Goal: Information Seeking & Learning: Learn about a topic

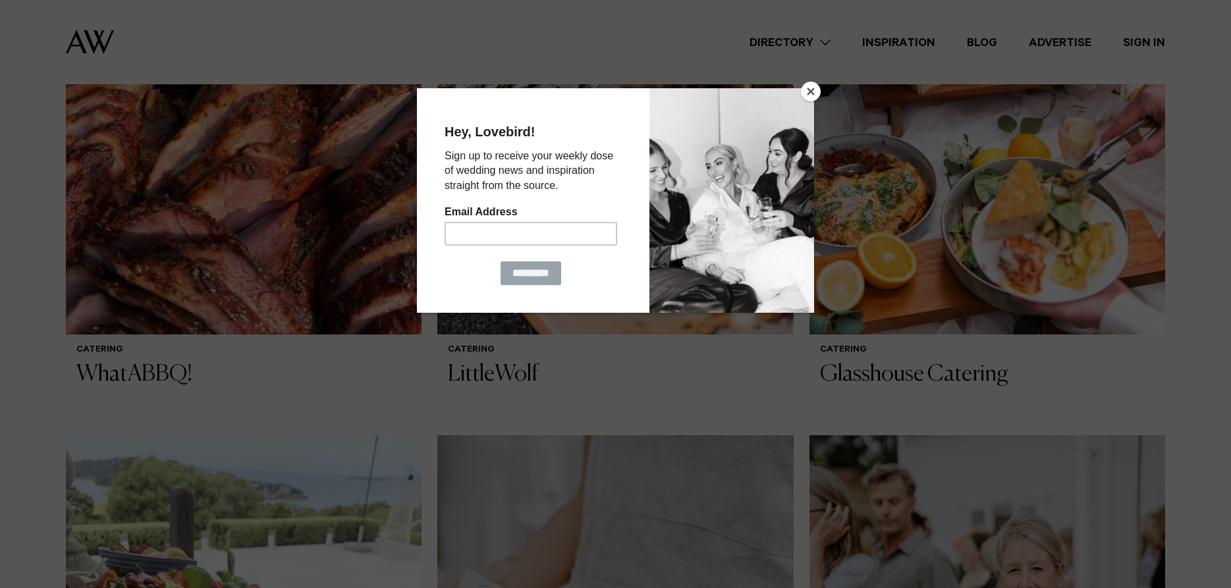
click at [808, 94] on button "Close" at bounding box center [811, 92] width 20 height 20
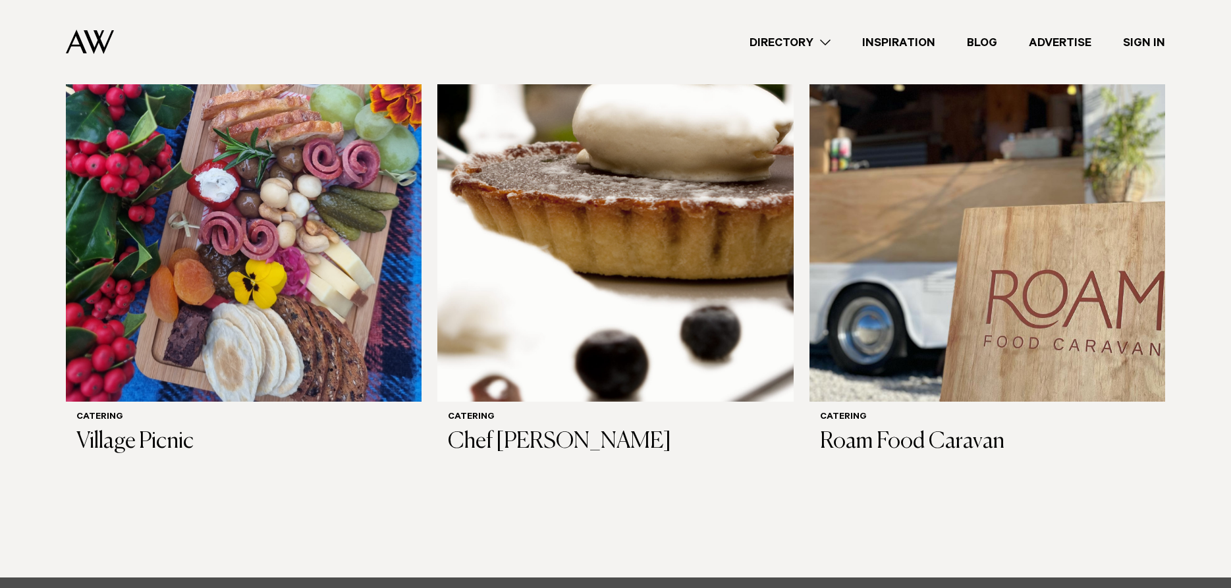
scroll to position [1613, 0]
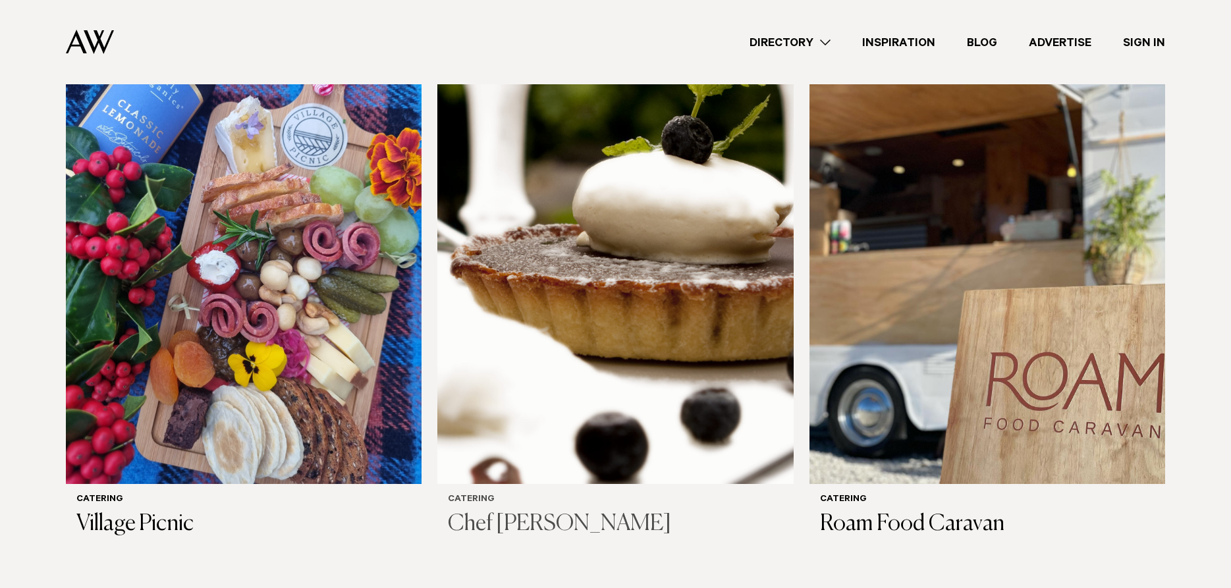
click at [484, 511] on h3 "Chef [PERSON_NAME]" at bounding box center [615, 524] width 335 height 27
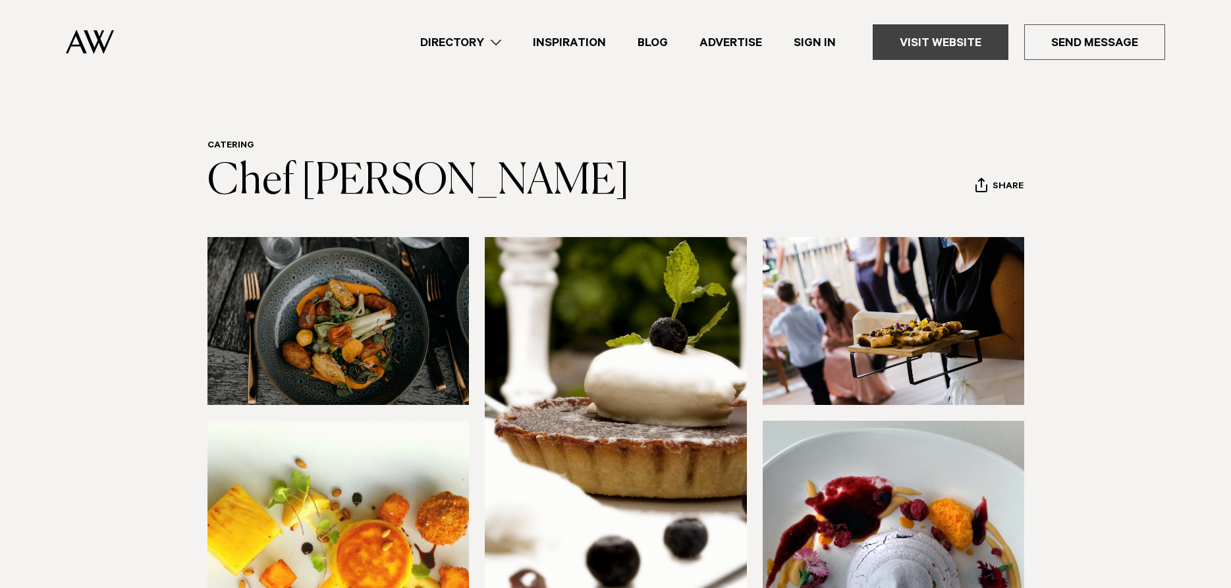
click at [933, 40] on link "Visit Website" at bounding box center [941, 42] width 136 height 36
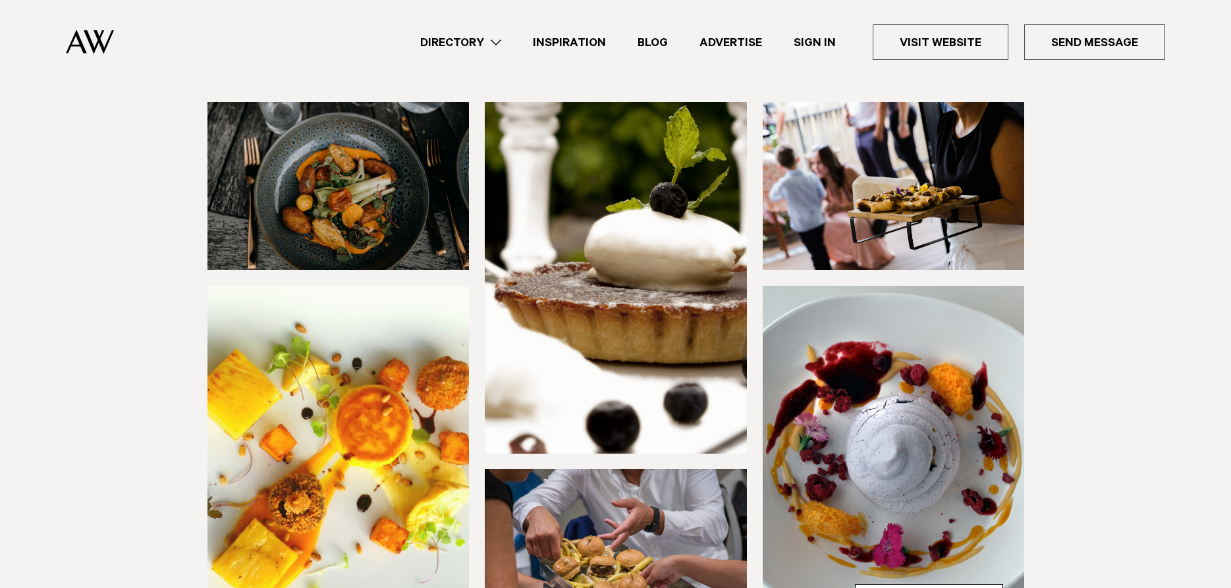
scroll to position [202, 0]
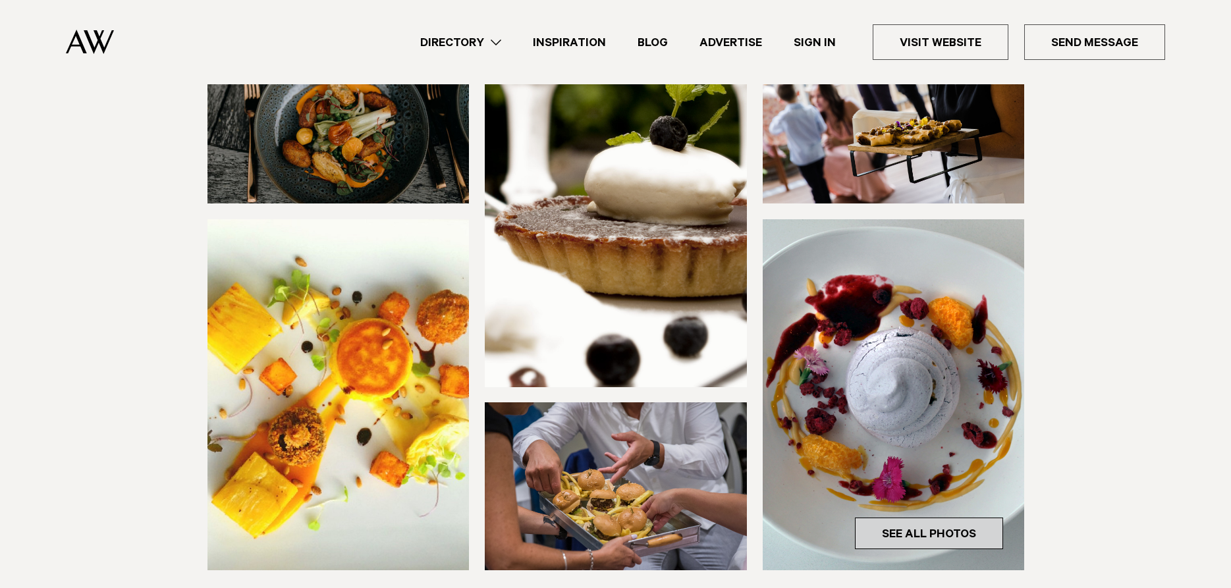
click at [902, 525] on link "See All Photos" at bounding box center [929, 534] width 148 height 32
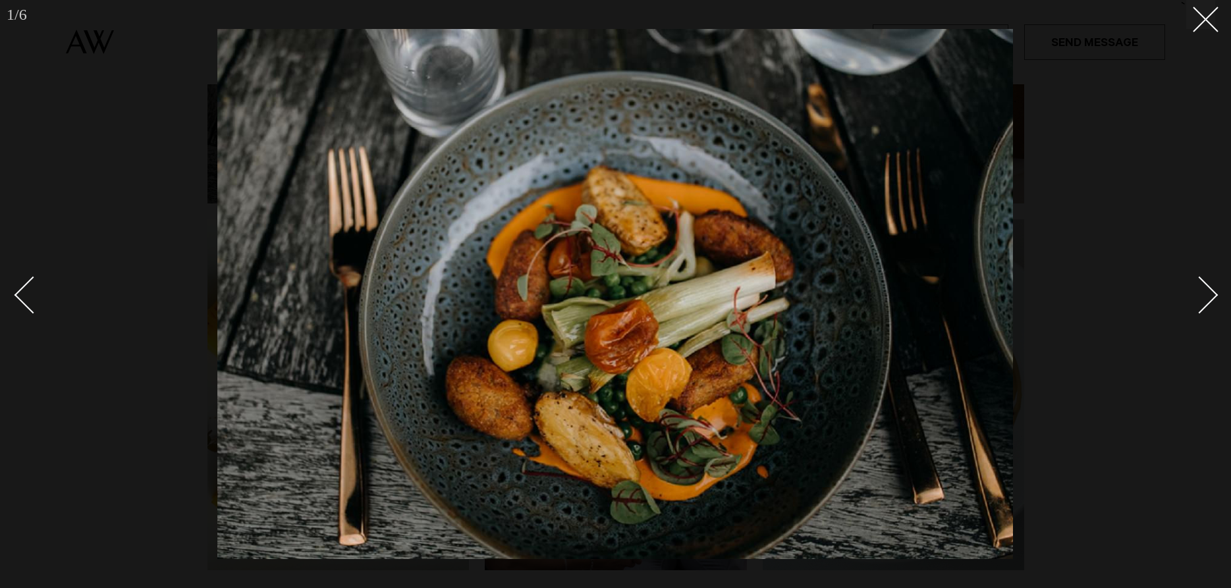
click at [1208, 294] on div "Next slide" at bounding box center [1200, 295] width 38 height 38
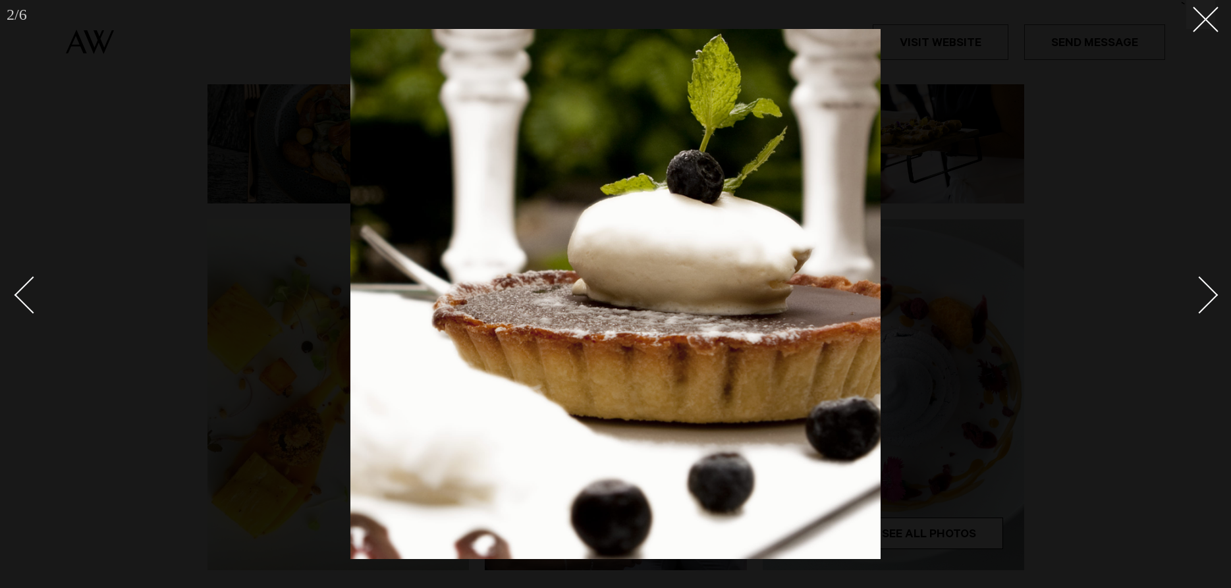
click at [1208, 294] on div "Next slide" at bounding box center [1200, 295] width 38 height 38
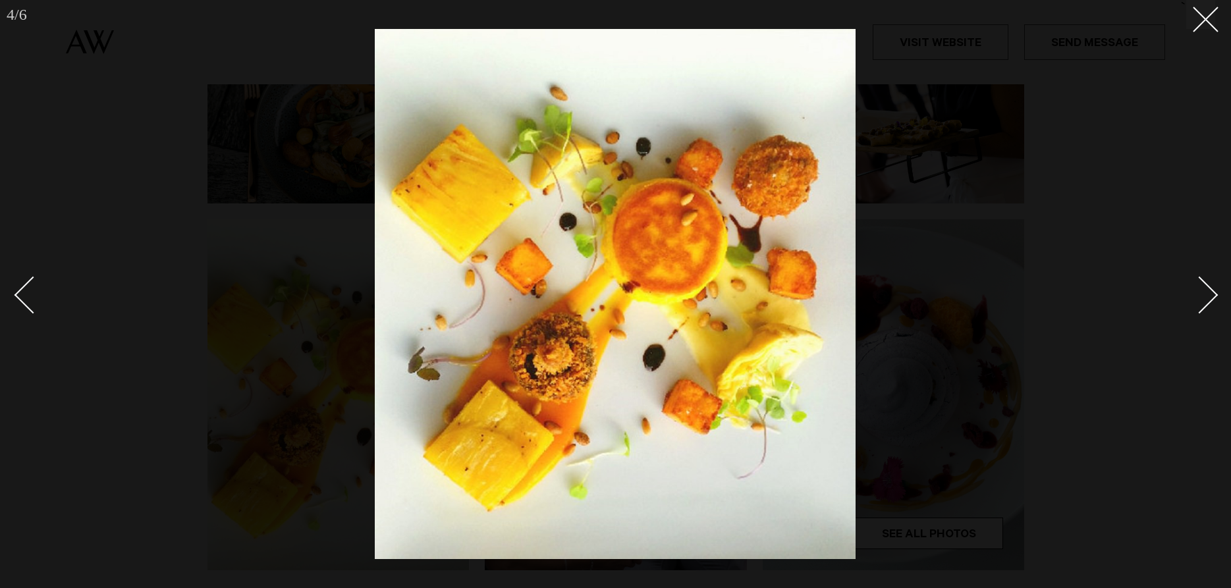
click at [1205, 302] on div "Next slide" at bounding box center [1200, 295] width 38 height 38
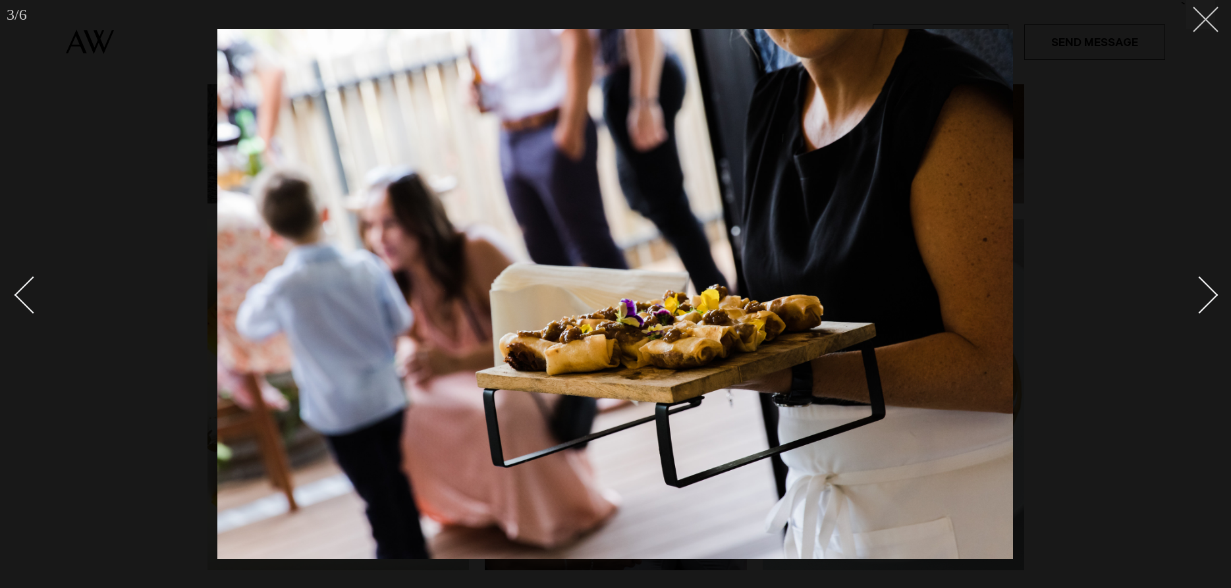
click at [1208, 20] on icon at bounding box center [1201, 15] width 16 height 16
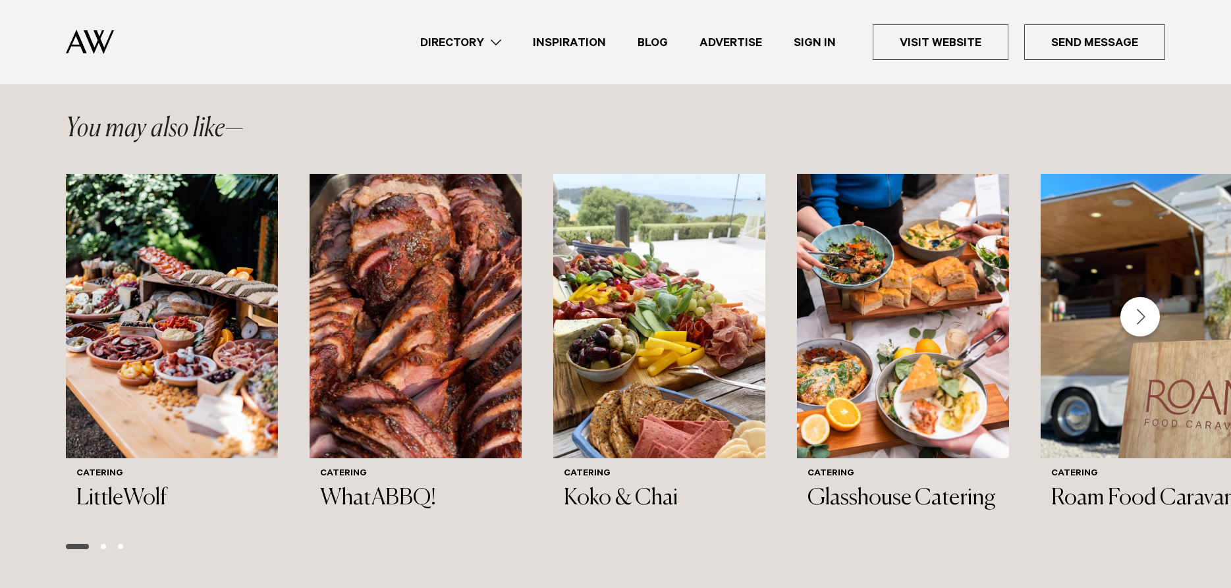
scroll to position [1277, 0]
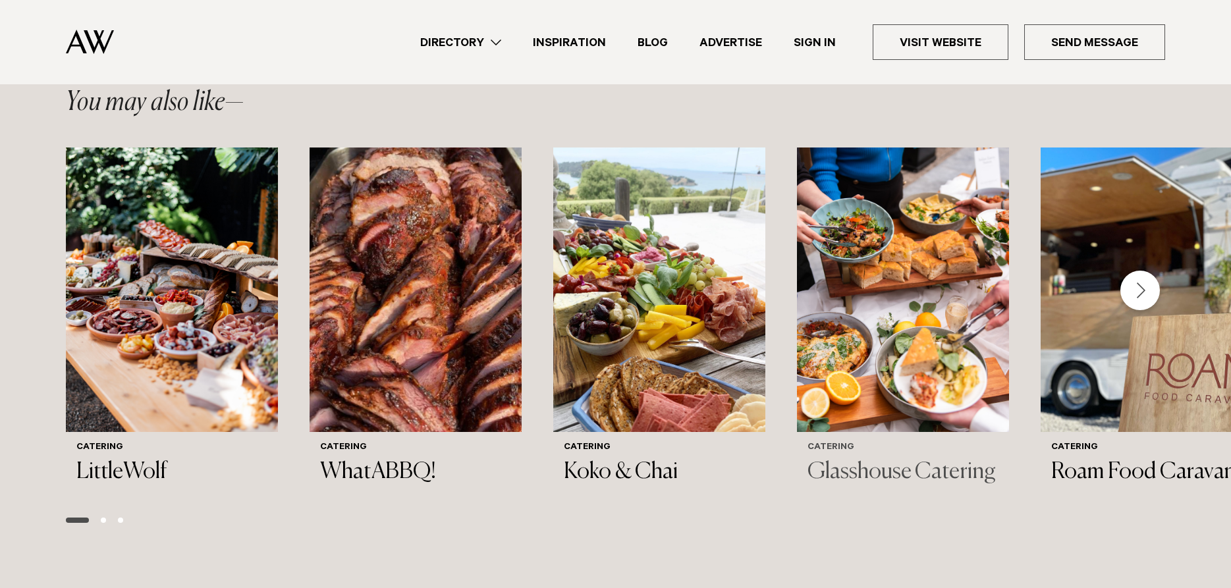
click at [858, 468] on h3 "Glasshouse Catering" at bounding box center [903, 472] width 191 height 27
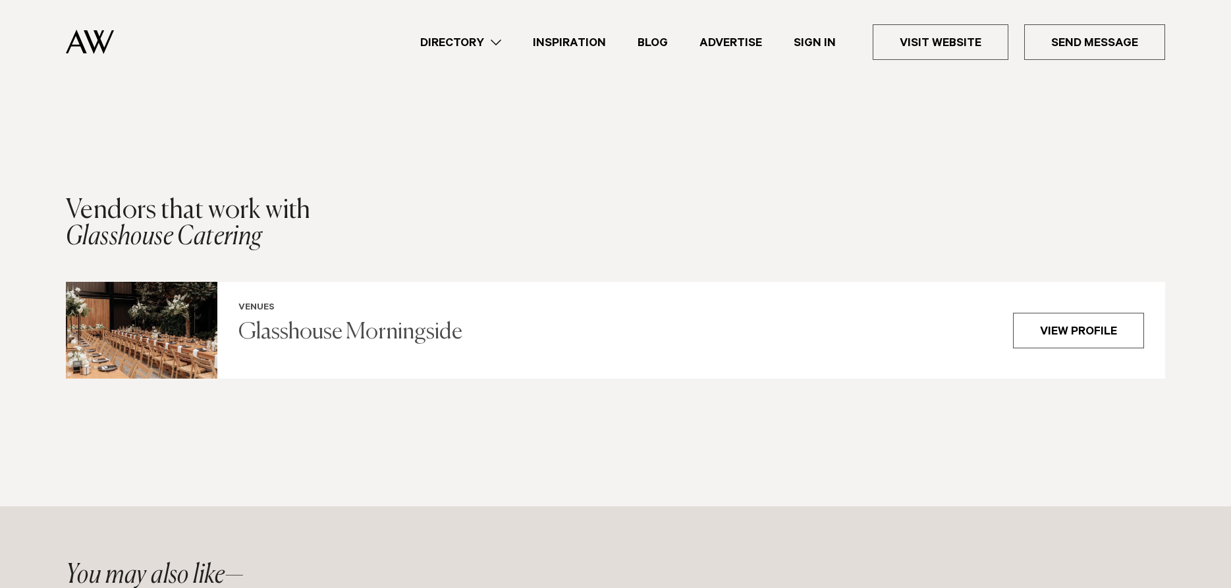
scroll to position [874, 0]
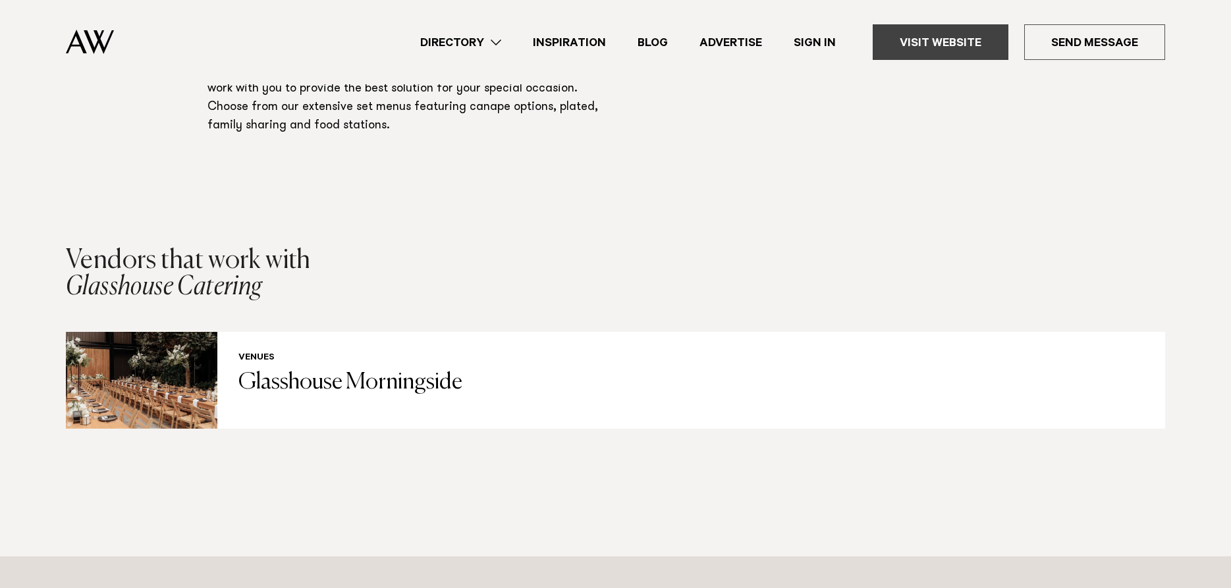
click at [954, 51] on link "Visit Website" at bounding box center [941, 42] width 136 height 36
